Goal: Task Accomplishment & Management: Manage account settings

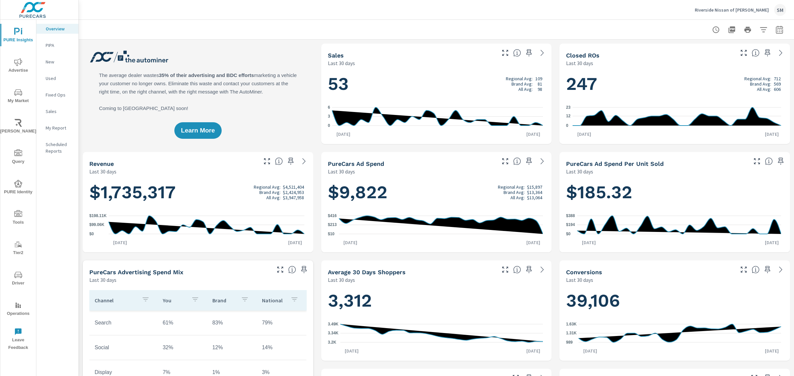
click at [17, 90] on icon "nav menu" at bounding box center [18, 92] width 8 height 6
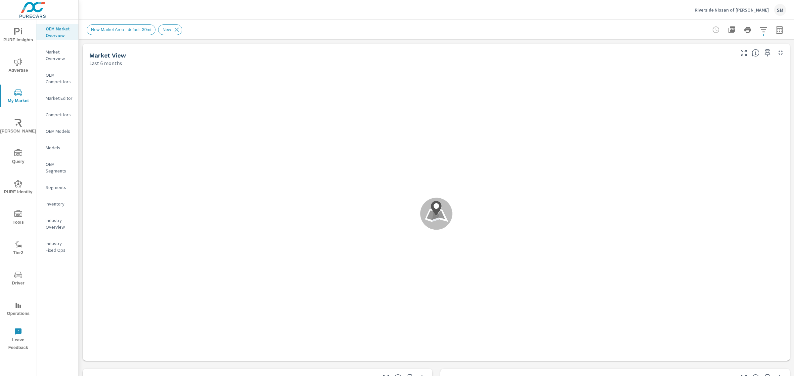
click at [428, 23] on div "New Market Area - default 30mi New" at bounding box center [436, 30] width 699 height 20
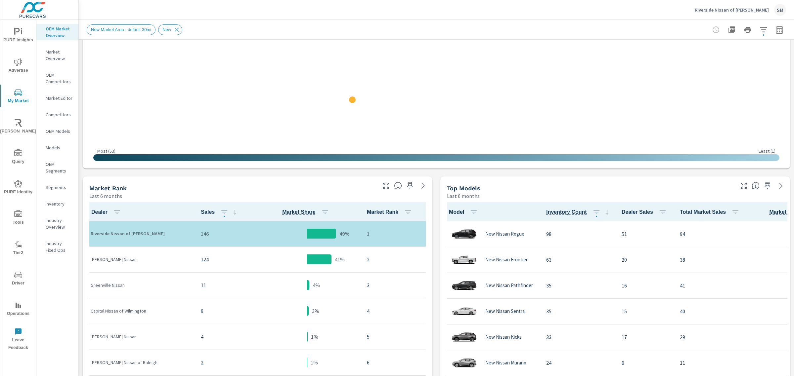
scroll to position [0, 0]
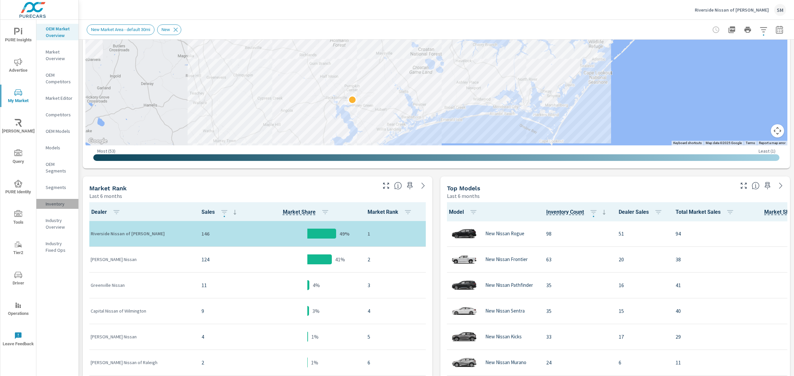
click at [50, 204] on p "Inventory" at bounding box center [59, 204] width 27 height 7
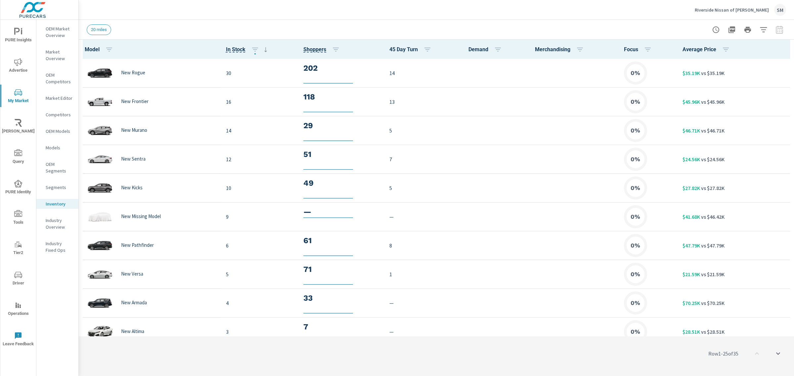
scroll to position [0, 0]
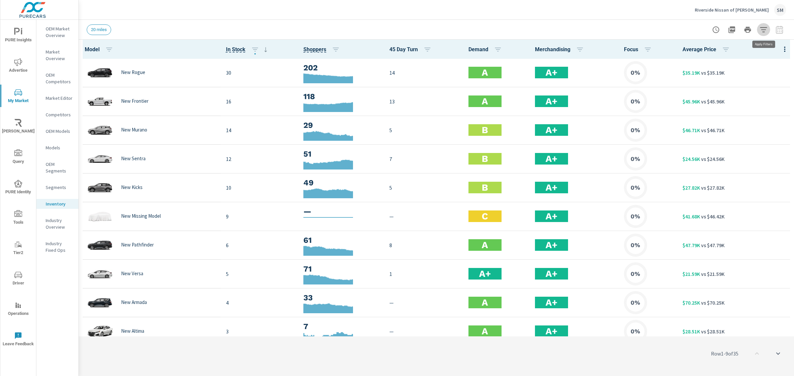
click at [763, 32] on icon "button" at bounding box center [763, 30] width 8 height 8
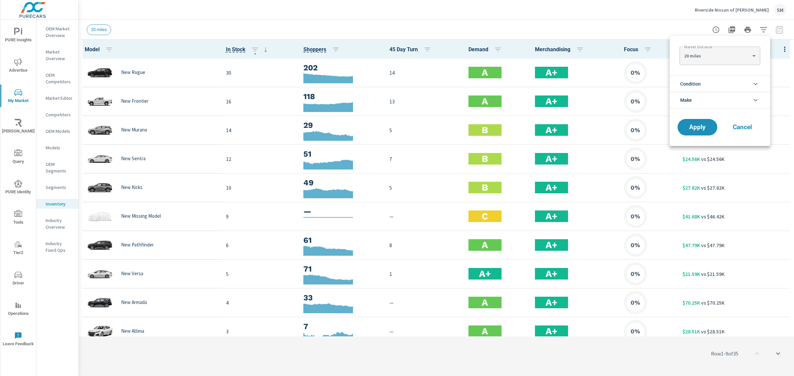
click at [710, 60] on body "PURE Insights Advertise My Market [PERSON_NAME] Query PURE Identity Tools Tier2…" at bounding box center [397, 188] width 794 height 376
click at [693, 98] on li "100 miles" at bounding box center [719, 98] width 80 height 11
type Distance "100"
click at [693, 124] on span "Apply" at bounding box center [696, 127] width 27 height 6
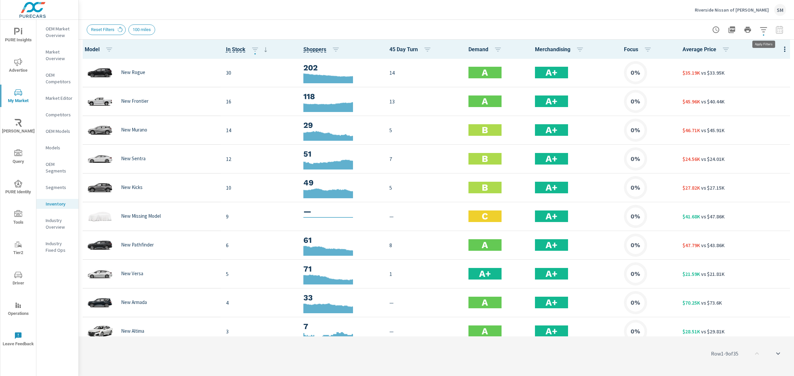
click at [758, 30] on button "button" at bounding box center [763, 29] width 13 height 13
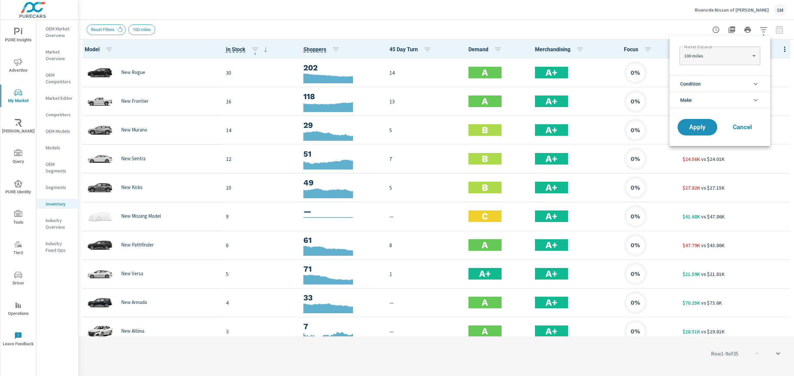
click at [780, 21] on div at bounding box center [397, 188] width 794 height 376
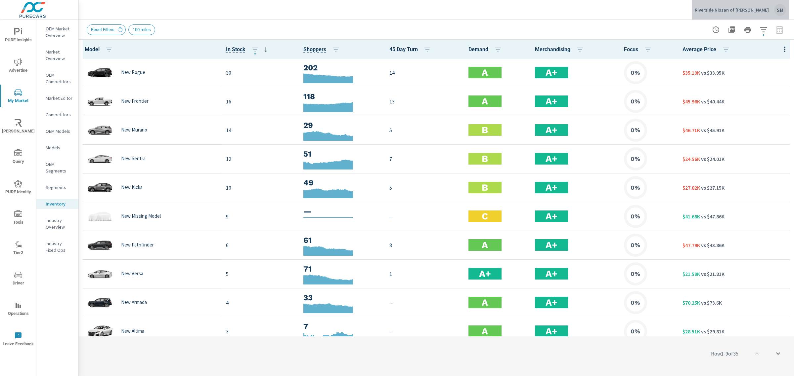
click at [780, 13] on div "SM" at bounding box center [780, 10] width 12 height 12
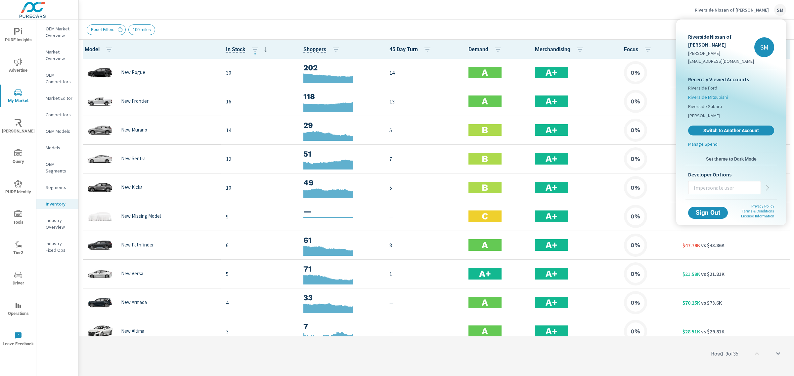
click at [708, 94] on span "Riverside Mitsubishi" at bounding box center [708, 97] width 40 height 7
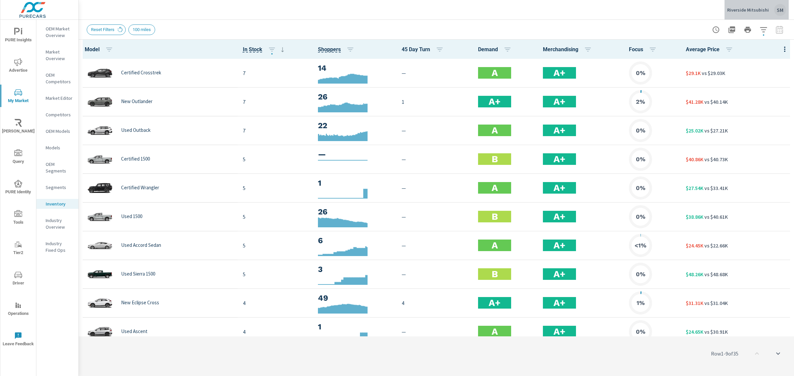
click at [783, 9] on div "SM" at bounding box center [780, 10] width 12 height 12
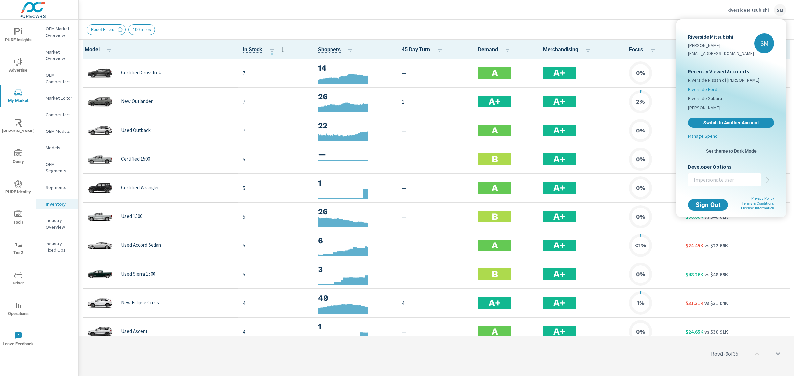
click at [706, 90] on span "Riverside Ford" at bounding box center [702, 89] width 29 height 7
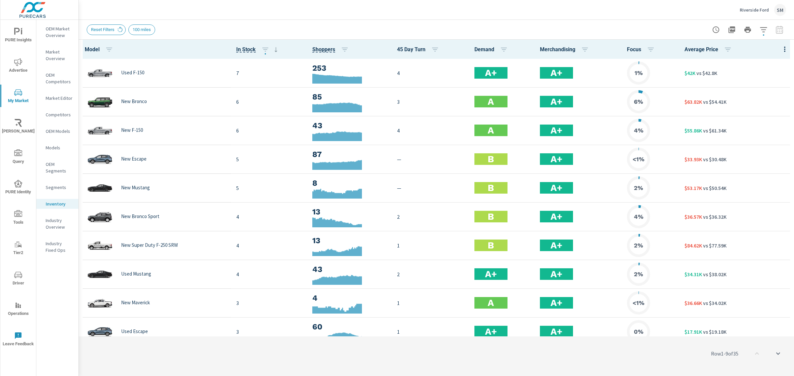
click at [763, 29] on icon "button" at bounding box center [763, 29] width 7 height 5
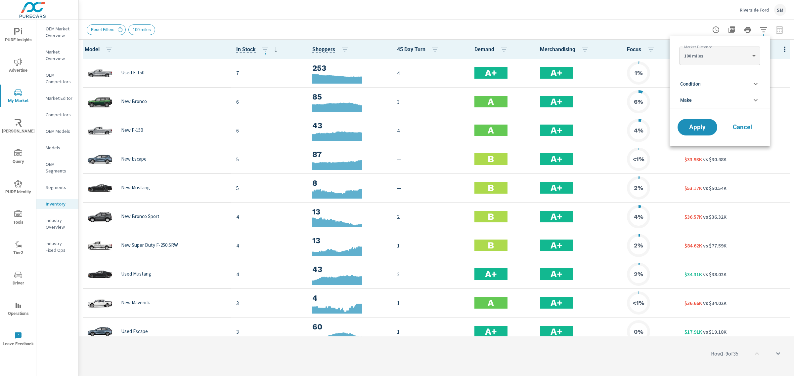
click at [734, 80] on li "Condition" at bounding box center [719, 84] width 101 height 16
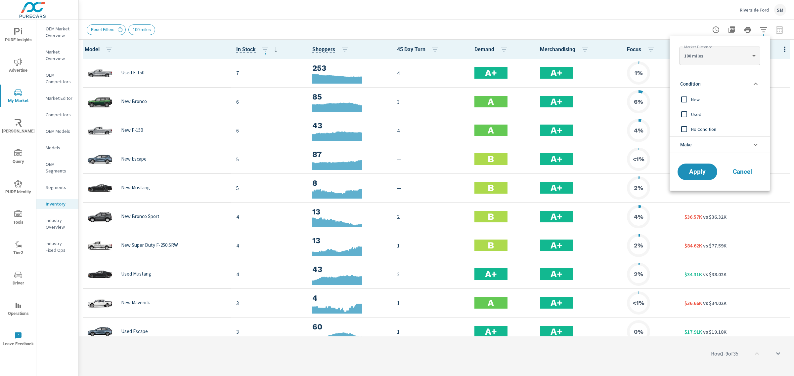
click at [643, 30] on div at bounding box center [397, 188] width 794 height 376
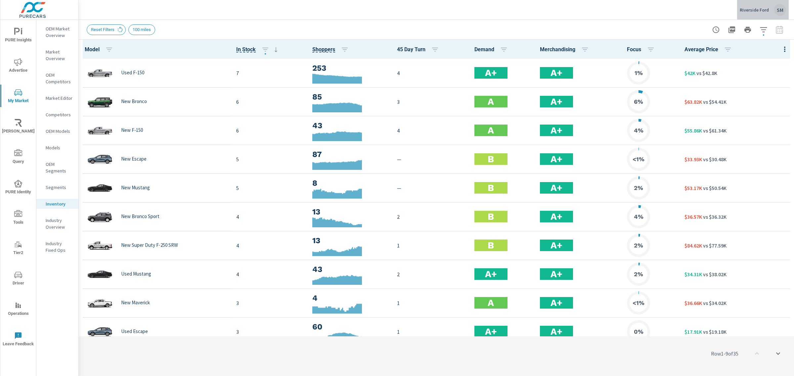
click at [749, 13] on div "Riverside [PERSON_NAME]" at bounding box center [762, 10] width 46 height 12
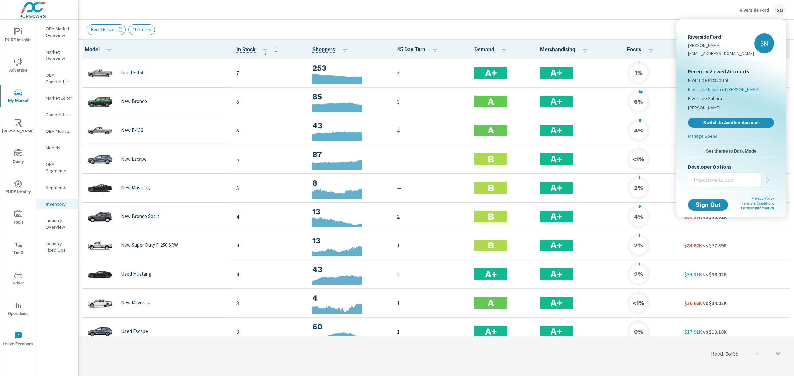
click at [707, 88] on span "Riverside Nissan of [PERSON_NAME]" at bounding box center [723, 89] width 71 height 7
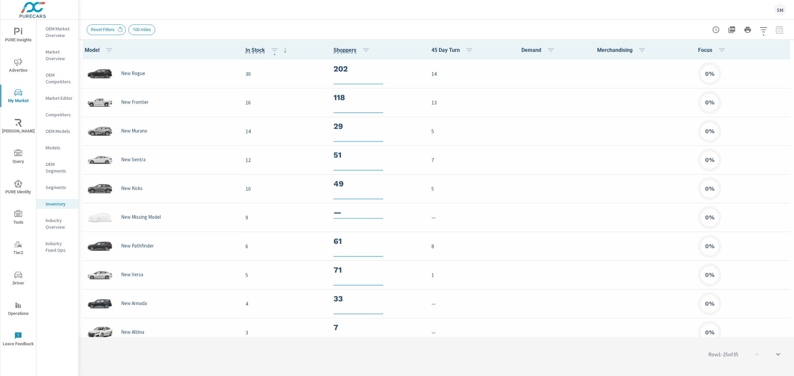
scroll to position [0, 0]
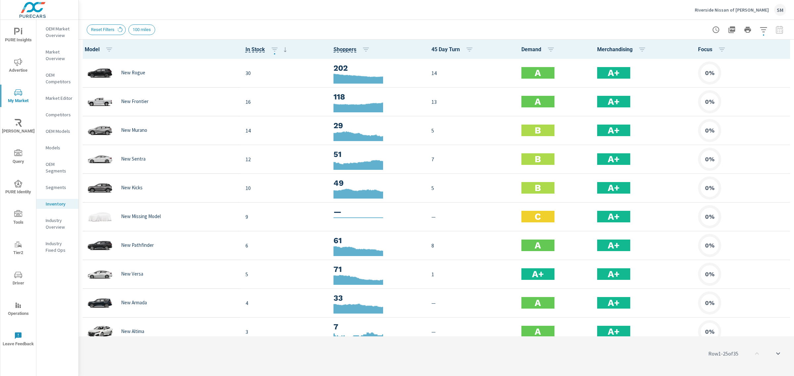
scroll to position [0, 0]
click at [56, 204] on p "Inventory" at bounding box center [59, 204] width 27 height 7
click at [780, 49] on icon "button" at bounding box center [784, 49] width 8 height 8
click at [753, 152] on span "Customize columns..." at bounding box center [763, 153] width 42 height 7
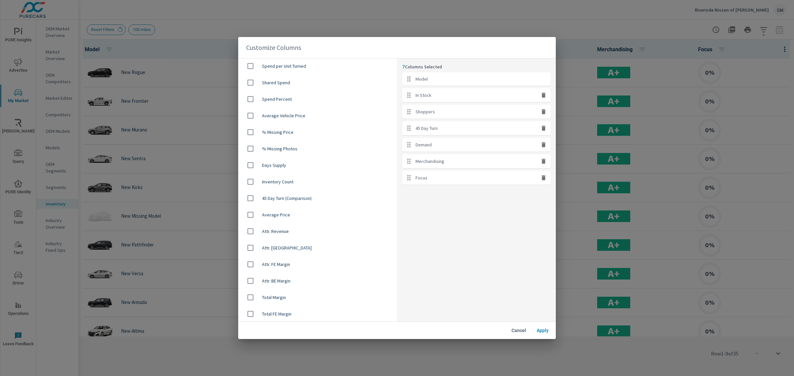
scroll to position [398, 0]
click at [251, 116] on input "checkbox" at bounding box center [250, 115] width 14 height 14
checkbox input "true"
click at [251, 212] on input "checkbox" at bounding box center [250, 215] width 14 height 14
checkbox input "true"
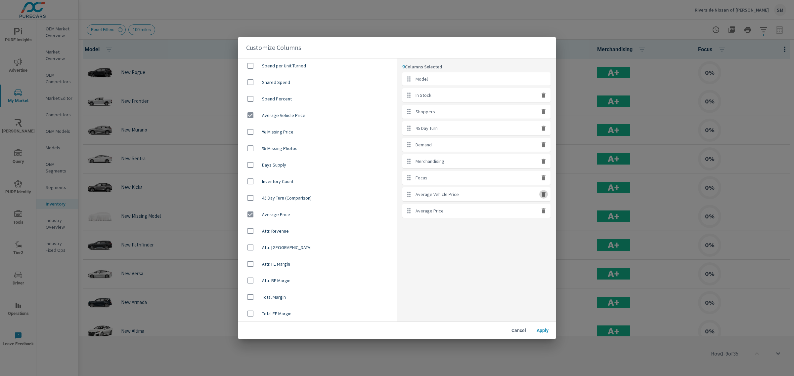
click at [541, 195] on icon "button" at bounding box center [543, 194] width 7 height 7
checkbox input "false"
click at [545, 331] on span "Apply" at bounding box center [542, 331] width 16 height 6
